Goal: Information Seeking & Learning: Learn about a topic

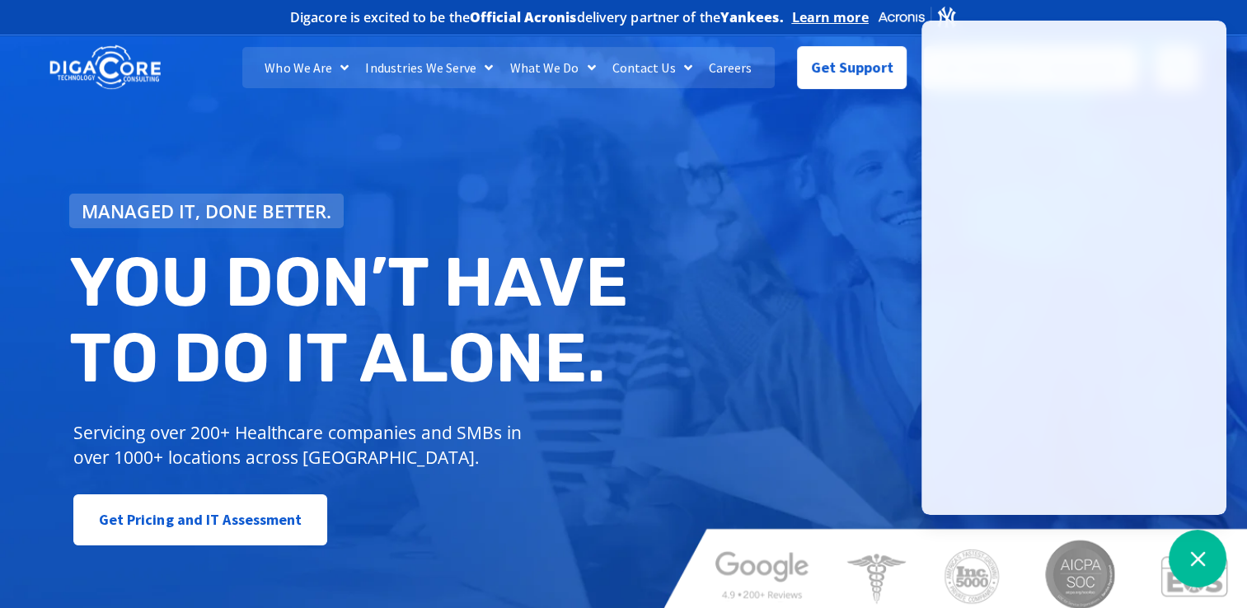
click at [725, 65] on link "Careers" at bounding box center [731, 67] width 60 height 41
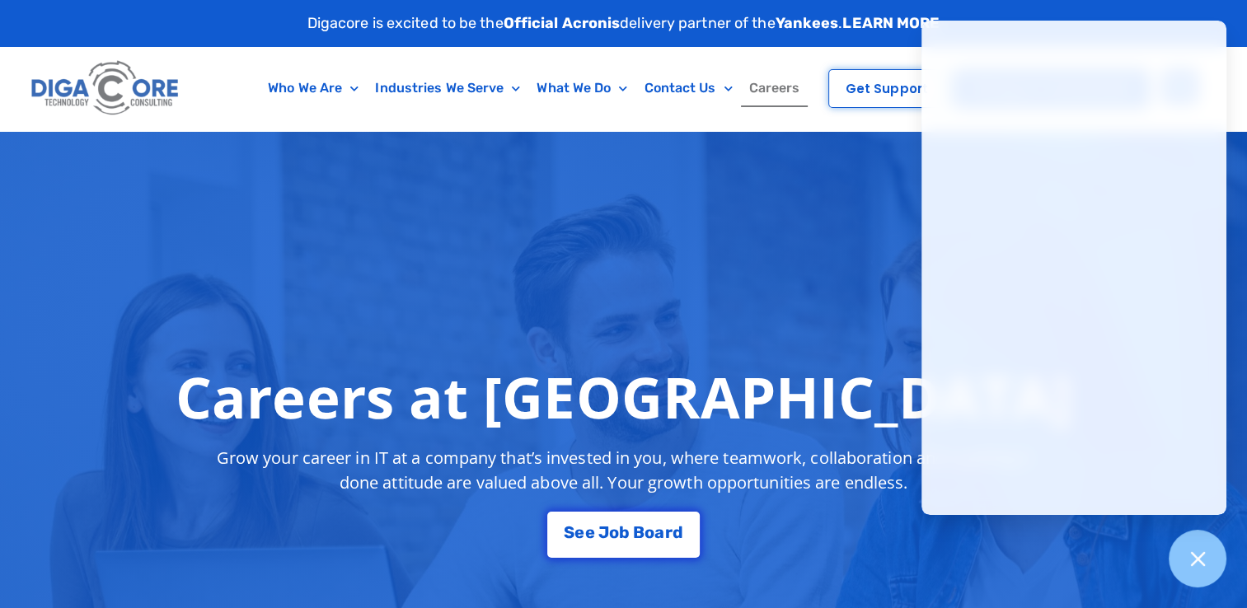
click at [582, 307] on div "Careers at [GEOGRAPHIC_DATA] Grow your career in IT at a company that’s investe…" at bounding box center [623, 461] width 1247 height 660
click at [635, 303] on div "Careers at [GEOGRAPHIC_DATA] Grow your career in IT at a company that’s investe…" at bounding box center [623, 461] width 1247 height 660
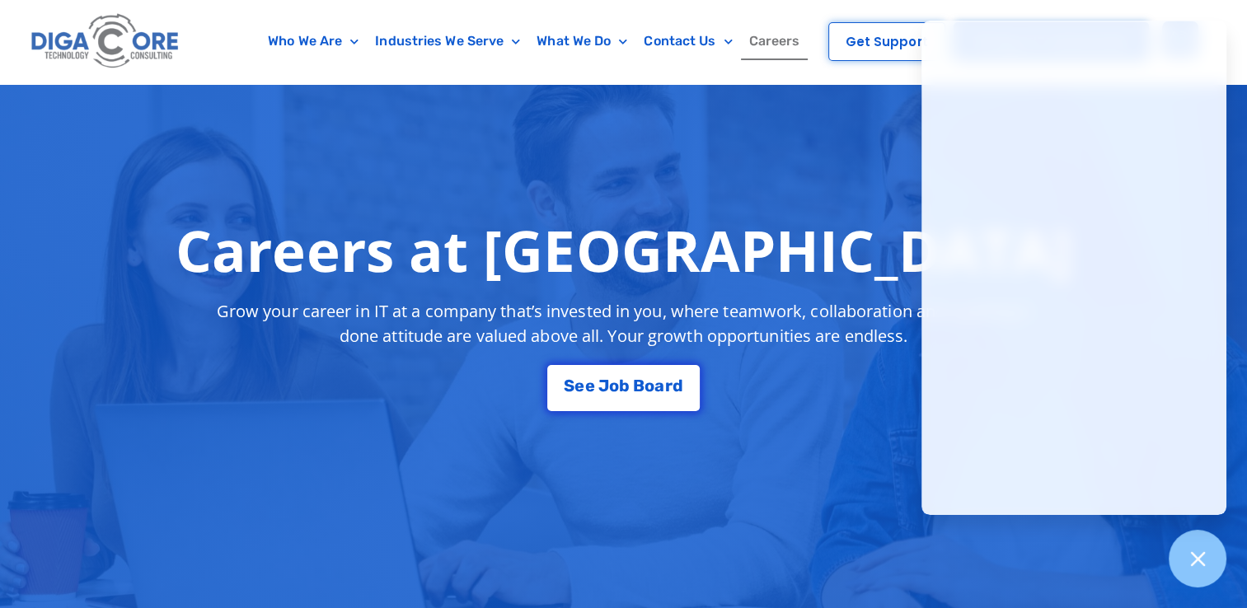
scroll to position [165, 0]
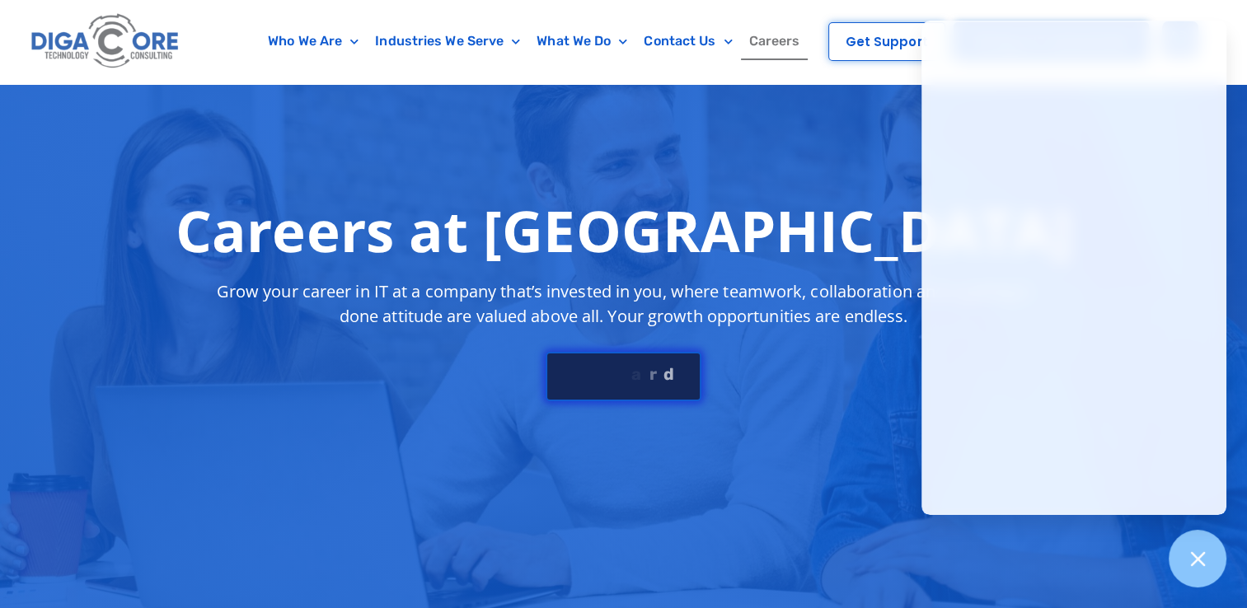
click at [613, 367] on div "S e e J [PERSON_NAME]" at bounding box center [623, 374] width 119 height 16
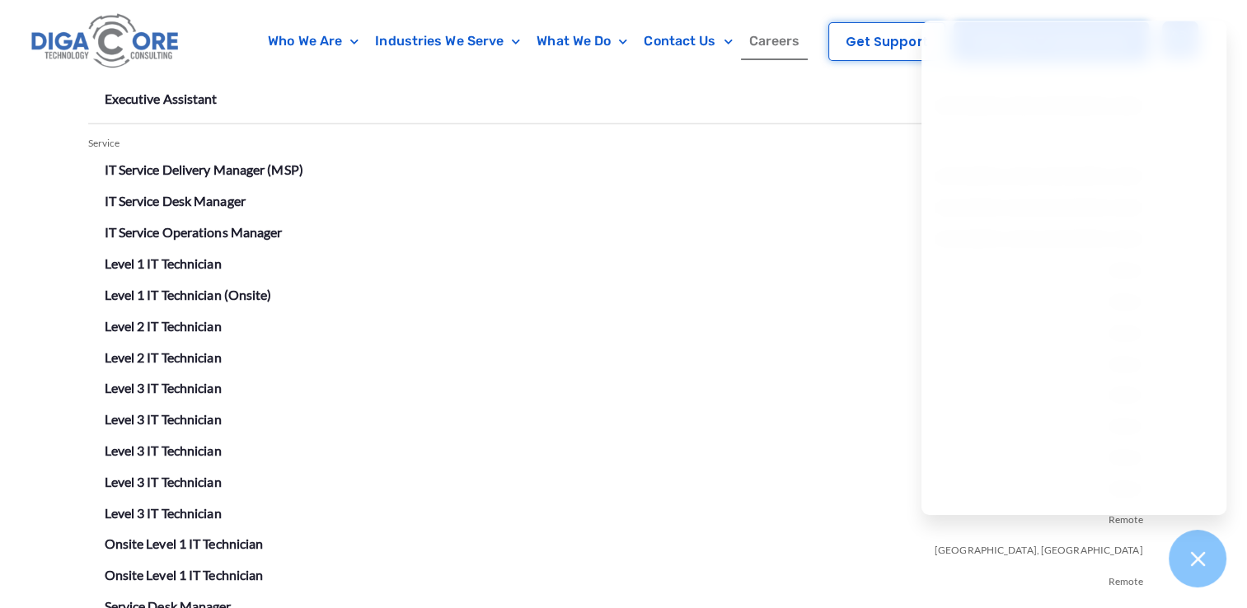
scroll to position [2885, 0]
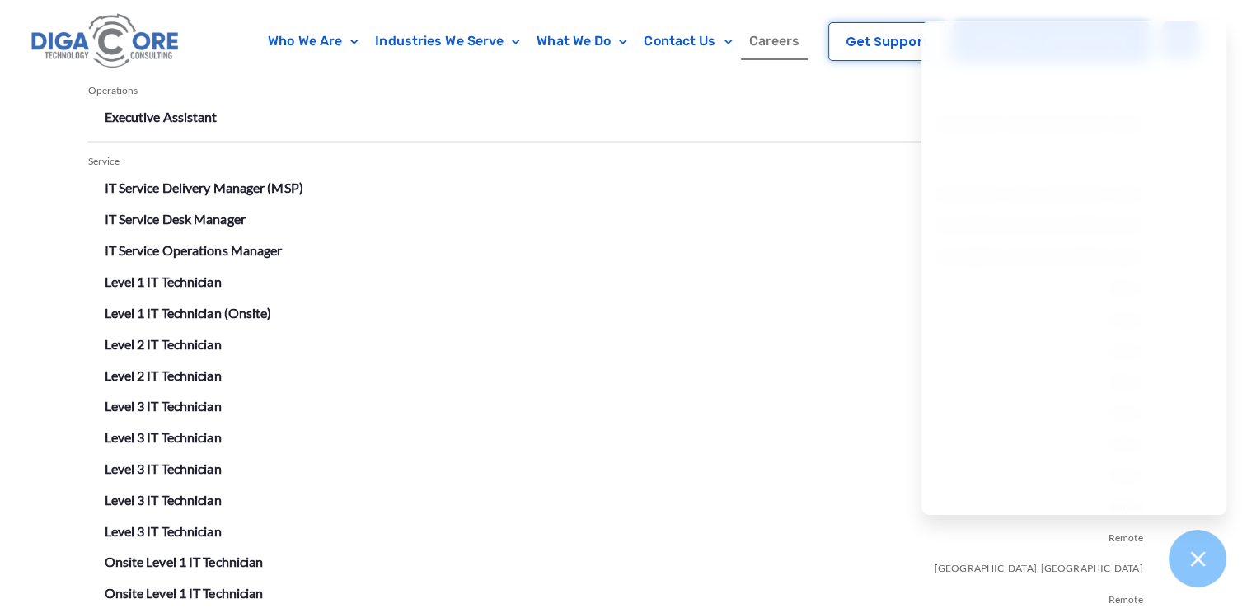
click at [358, 522] on li "Level 3 IT Technician Remote" at bounding box center [624, 532] width 1039 height 26
